Goal: Task Accomplishment & Management: Use online tool/utility

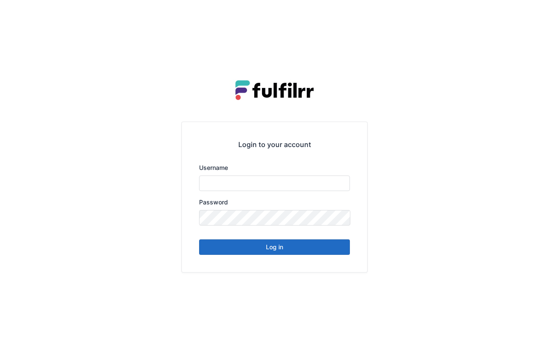
type input "*******"
click at [300, 250] on button "Log in" at bounding box center [274, 247] width 151 height 16
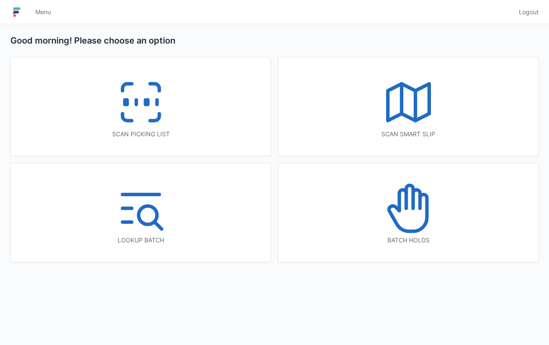
click at [176, 131] on div "Scan picking list" at bounding box center [140, 134] width 225 height 9
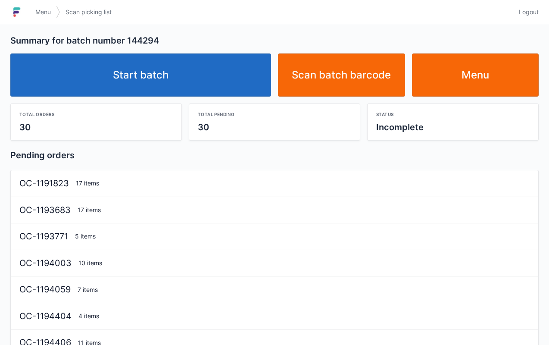
click at [183, 78] on link "Start batch" at bounding box center [140, 74] width 261 height 43
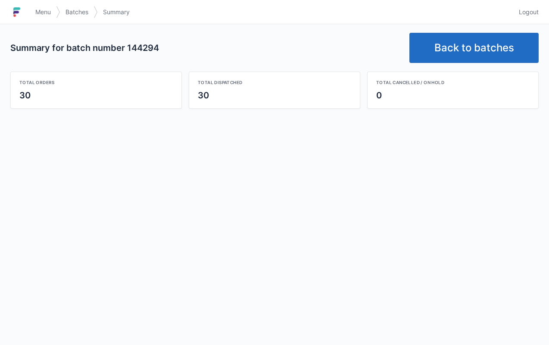
click at [479, 44] on link "Back to batches" at bounding box center [474, 48] width 129 height 30
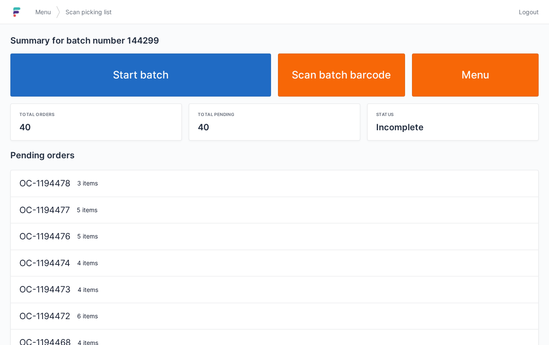
click at [215, 65] on link "Start batch" at bounding box center [140, 74] width 261 height 43
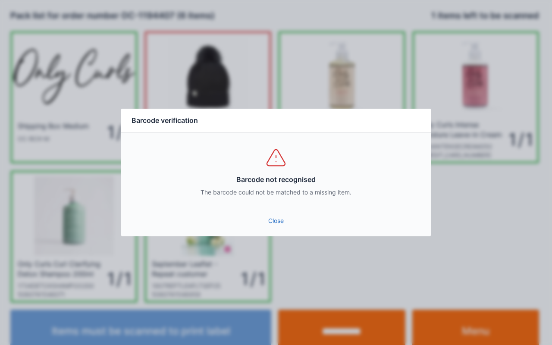
click at [285, 216] on link "Close" at bounding box center [276, 221] width 296 height 16
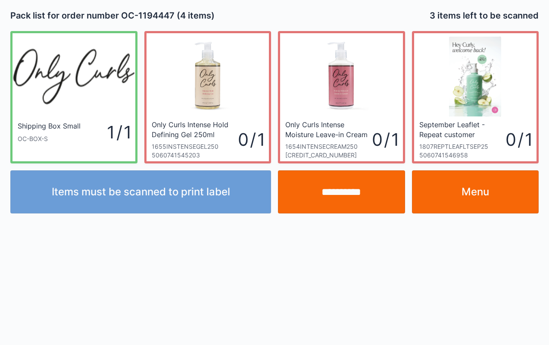
click at [493, 182] on link "Menu" at bounding box center [475, 191] width 127 height 43
